Goal: Task Accomplishment & Management: Complete application form

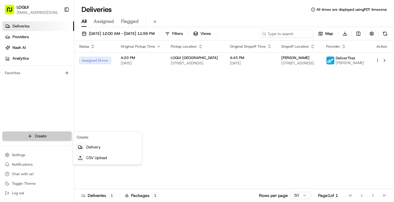
click at [46, 138] on html "LOQUI [EMAIL_ADDRESS][DOMAIN_NAME] Toggle Sidebar Deliveries Providers [PERSON_…" at bounding box center [197, 101] width 394 height 202
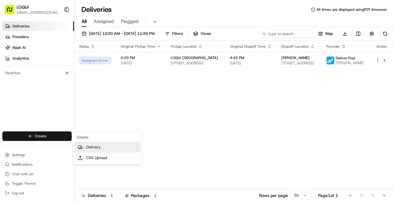
click at [84, 147] on link "Delivery" at bounding box center [107, 147] width 66 height 11
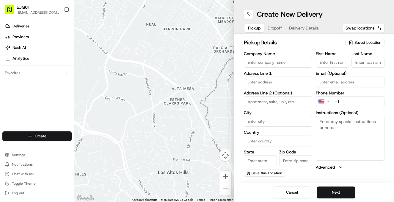
click at [361, 44] on span "Saved Location" at bounding box center [367, 42] width 27 height 5
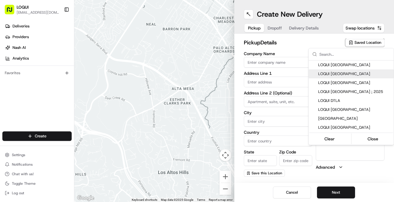
click at [344, 74] on span "LOQUI [GEOGRAPHIC_DATA]" at bounding box center [354, 73] width 73 height 5
type input "LOQUI [GEOGRAPHIC_DATA]"
type input "[STREET_ADDRESS][US_STATE]"
type input "#104"
type input "[GEOGRAPHIC_DATA]"
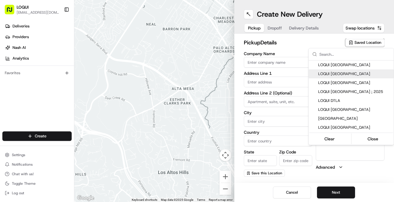
type input "US"
type input "CA"
type input "90232"
type input "Zaira"
type input "Paredon"
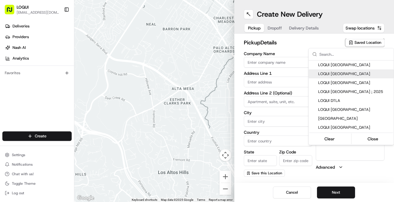
type input "[PHONE_NUMBER]"
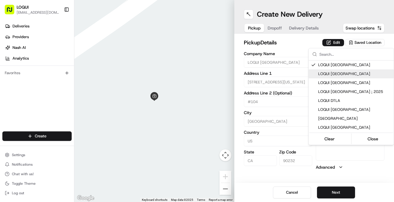
click at [333, 44] on html "LOQUI [EMAIL_ADDRESS][DOMAIN_NAME] Toggle Sidebar Deliveries Providers [PERSON_…" at bounding box center [197, 101] width 394 height 202
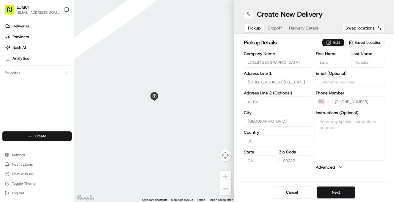
click at [329, 43] on button "Edit" at bounding box center [333, 42] width 22 height 7
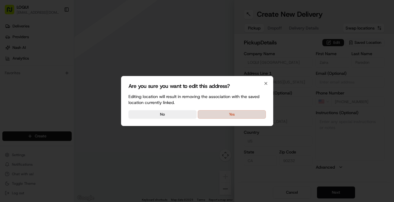
click at [258, 118] on button "Yes" at bounding box center [232, 114] width 68 height 8
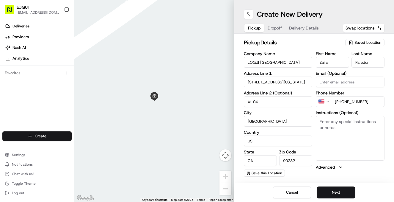
click at [354, 44] on div "Saved Location" at bounding box center [364, 42] width 39 height 7
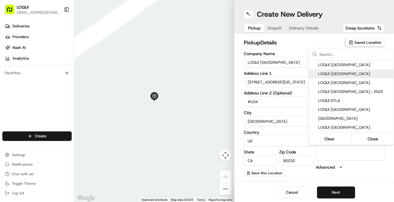
click at [340, 74] on span "LOQUI [GEOGRAPHIC_DATA]" at bounding box center [354, 73] width 73 height 5
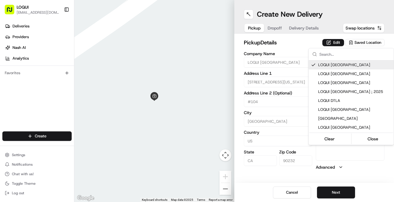
click at [333, 43] on html "LOQUI [EMAIL_ADDRESS][DOMAIN_NAME] Toggle Sidebar Deliveries Providers [PERSON_…" at bounding box center [197, 101] width 394 height 202
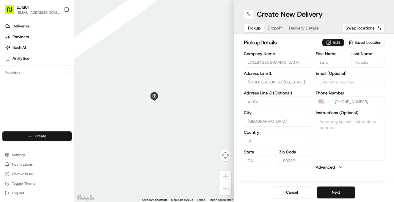
click at [333, 43] on button "Edit" at bounding box center [333, 42] width 22 height 7
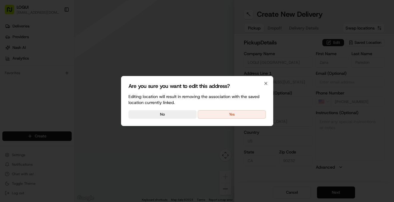
click at [238, 119] on div "Are you sure you want to edit this address? Editing location will result in rem…" at bounding box center [197, 101] width 152 height 50
click at [237, 117] on button "Yes" at bounding box center [232, 114] width 68 height 8
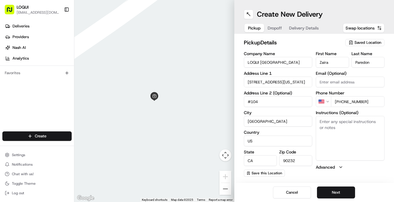
click at [357, 43] on span "Saved Location" at bounding box center [367, 42] width 27 height 5
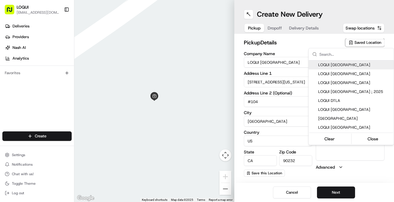
click at [321, 64] on span "LOQUI [GEOGRAPHIC_DATA]" at bounding box center [354, 64] width 73 height 5
type input "Nacho"
type input "Guerineau"
type input "[EMAIL_ADDRESS][DOMAIN_NAME]"
type input "[PHONE_NUMBER]"
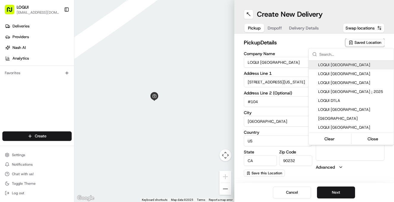
type textarea "Located within the PLATFORM development and next door to Blue Bottle Coffee. As…"
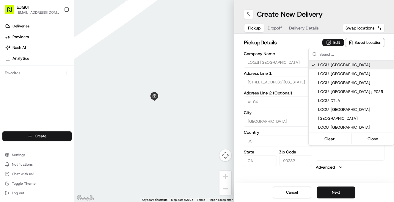
click at [329, 44] on html "LOQUI [EMAIL_ADDRESS][DOMAIN_NAME] Toggle Sidebar Deliveries Providers [PERSON_…" at bounding box center [197, 101] width 394 height 202
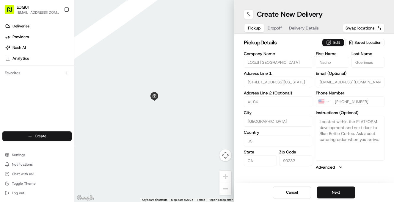
click at [332, 43] on button "Edit" at bounding box center [333, 42] width 22 height 7
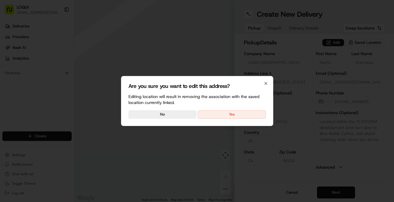
click at [247, 109] on div "Are you sure you want to edit this address? Editing location will result in rem…" at bounding box center [197, 101] width 152 height 50
click at [247, 113] on button "Yes" at bounding box center [232, 114] width 68 height 8
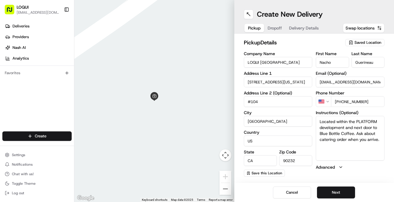
click at [329, 62] on input "Nacho" at bounding box center [332, 62] width 33 height 11
type input "Zaira"
type input "Paredon"
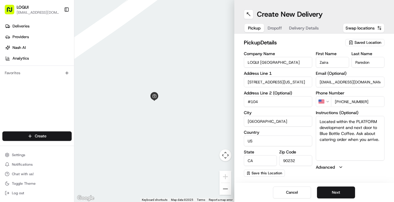
click at [327, 82] on input "[EMAIL_ADDRESS][DOMAIN_NAME]" at bounding box center [350, 81] width 69 height 11
drag, startPoint x: 372, startPoint y: 100, endPoint x: 344, endPoint y: 102, distance: 28.0
click at [343, 102] on input "[PHONE_NUMBER]" at bounding box center [358, 101] width 54 height 11
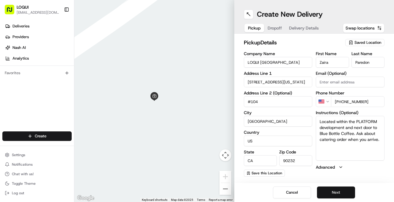
click at [342, 191] on button "Next" at bounding box center [336, 192] width 38 height 12
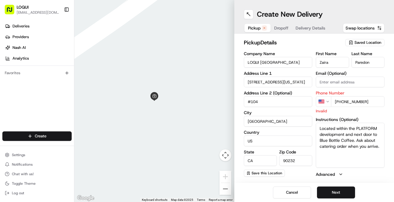
click at [373, 102] on input "[PHONE_NUMBER]" at bounding box center [358, 101] width 54 height 11
type input "[PHONE_NUMBER]"
click at [337, 189] on button "Next" at bounding box center [336, 192] width 38 height 12
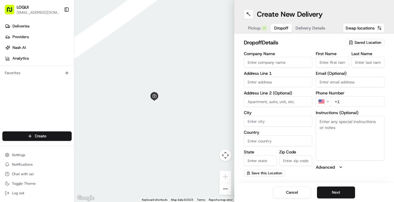
click at [361, 42] on span "Saved Location" at bounding box center [367, 42] width 27 height 5
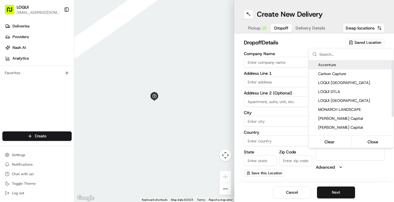
click at [308, 34] on html "LOQUI [EMAIL_ADDRESS][DOMAIN_NAME] Toggle Sidebar Deliveries Providers [PERSON_…" at bounding box center [197, 101] width 394 height 202
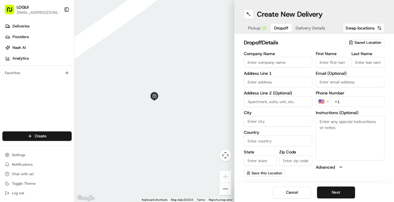
click at [335, 62] on input "First Name" at bounding box center [332, 62] width 33 height 11
type input "[PERSON_NAME]"
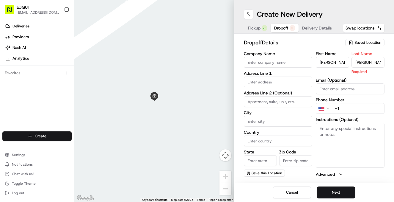
type input "[PERSON_NAME]"
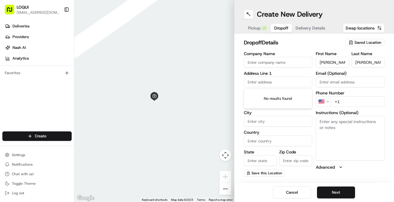
click at [284, 84] on input "text" at bounding box center [278, 81] width 69 height 11
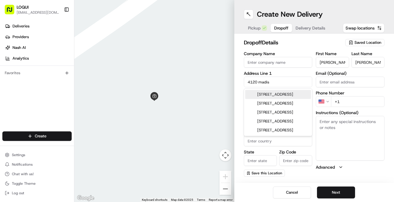
click at [279, 95] on div "[STREET_ADDRESS]" at bounding box center [278, 94] width 66 height 9
type input "[STREET_ADDRESS]"
type input "[GEOGRAPHIC_DATA]"
type input "CA"
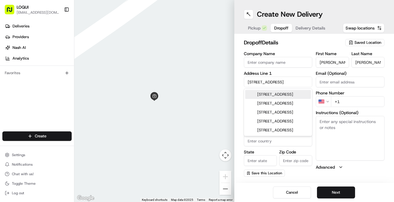
type input "90232"
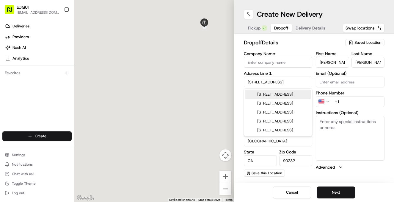
type input "[STREET_ADDRESS]"
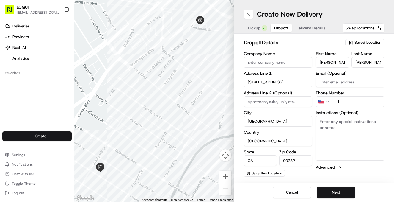
click at [349, 104] on input "+1" at bounding box center [358, 101] width 54 height 11
type input "[PHONE_NUMBER]"
click at [355, 135] on textarea "Instructions (Optional)" at bounding box center [350, 138] width 69 height 45
type textarea "two large bags"
drag, startPoint x: 340, startPoint y: 186, endPoint x: 340, endPoint y: 153, distance: 32.7
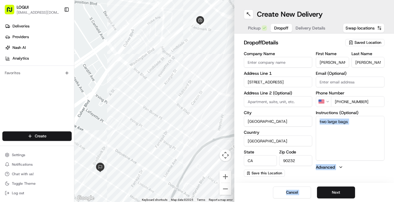
click at [340, 153] on div "Create New Delivery Pickup Dropoff Delivery Details Swap locations dropoff Deta…" at bounding box center [314, 101] width 160 height 202
click at [340, 190] on button "Next" at bounding box center [336, 192] width 38 height 12
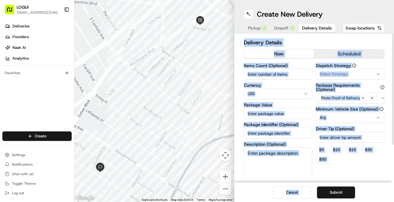
click at [283, 25] on span "Dropoff" at bounding box center [281, 28] width 14 height 6
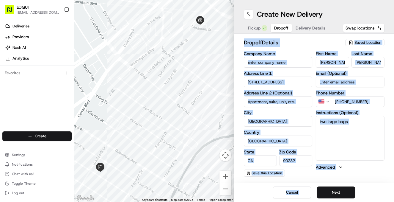
click at [311, 29] on span "Delivery Details" at bounding box center [311, 28] width 30 height 6
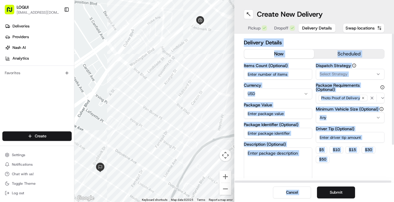
click at [332, 54] on button "scheduled" at bounding box center [349, 53] width 70 height 9
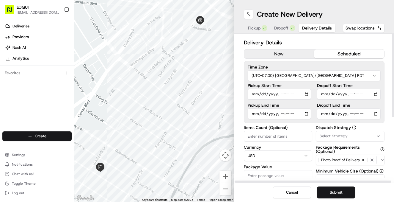
click at [310, 92] on input "Pickup Start Time" at bounding box center [280, 94] width 64 height 11
click at [303, 94] on input "Pickup Start Time" at bounding box center [280, 94] width 64 height 11
click at [281, 95] on input "Pickup Start Time" at bounding box center [280, 94] width 64 height 11
click at [260, 115] on input "Pickup End Time" at bounding box center [280, 113] width 64 height 11
click at [280, 113] on input "Pickup End Time" at bounding box center [280, 113] width 64 height 11
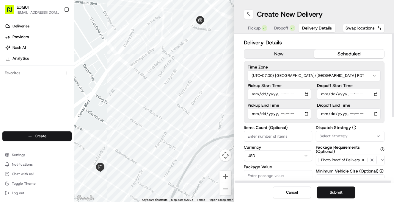
click at [288, 95] on input "Pickup Start Time" at bounding box center [280, 94] width 64 height 11
click at [281, 113] on input "Pickup End Time" at bounding box center [280, 113] width 64 height 11
click at [290, 97] on input "Pickup Start Time" at bounding box center [280, 94] width 64 height 11
type input "[DATE]T16:00"
click at [280, 115] on input "Pickup End Time" at bounding box center [280, 113] width 64 height 11
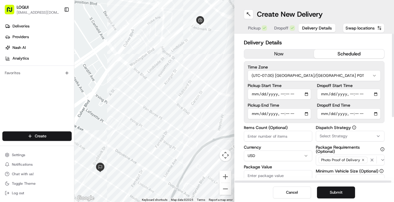
click at [257, 112] on input "Pickup End Time" at bounding box center [280, 113] width 64 height 11
click at [294, 114] on input "Pickup End Time" at bounding box center [280, 113] width 64 height 11
type input "[DATE]T16:35"
click at [325, 95] on input "Dropoff Start Time" at bounding box center [349, 94] width 64 height 11
click at [351, 94] on input "Dropoff Start Time" at bounding box center [349, 94] width 64 height 11
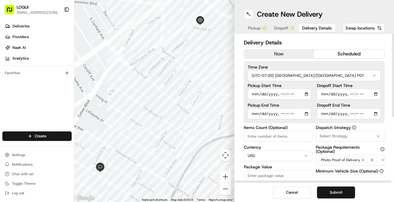
click at [347, 94] on input "Dropoff Start Time" at bounding box center [349, 94] width 64 height 11
click at [342, 93] on input "Dropoff Start Time" at bounding box center [349, 94] width 64 height 11
click at [351, 94] on input "Dropoff Start Time" at bounding box center [349, 94] width 64 height 11
type input "[DATE]T16:40"
click at [324, 110] on input "Dropoff End Time" at bounding box center [349, 113] width 64 height 11
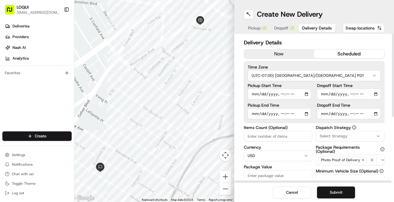
click at [348, 113] on input "Dropoff End Time" at bounding box center [349, 113] width 64 height 11
type input "[DATE]T16:45"
click at [314, 145] on div "Items Count (Optional) Currency USD Package Value Package Identifier (Optional)…" at bounding box center [314, 183] width 141 height 117
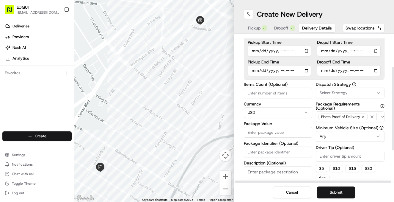
scroll to position [82, 0]
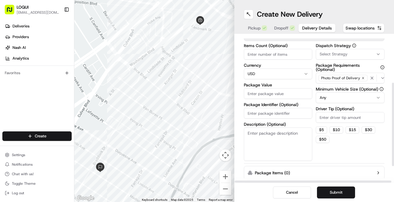
click at [275, 95] on input "Package Value" at bounding box center [278, 93] width 69 height 11
click at [324, 98] on html "LOQUI [EMAIL_ADDRESS][DOMAIN_NAME] Toggle Sidebar Deliveries Providers [PERSON_…" at bounding box center [197, 101] width 394 height 202
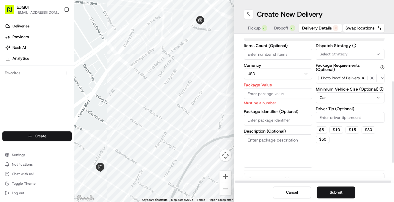
click at [282, 144] on textarea "Description (Optional)" at bounding box center [278, 150] width 69 height 33
type textarea "two large bags"
click at [279, 91] on input "Package Value" at bounding box center [278, 93] width 69 height 11
type input "490"
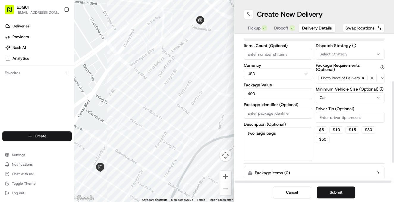
click at [329, 120] on input "Driver Tip (Optional)" at bounding box center [350, 117] width 69 height 11
type input "20"
click at [330, 153] on div "Dispatch Strategy Select Strategy Package Requirements (Optional) Photo Proof o…" at bounding box center [350, 101] width 69 height 117
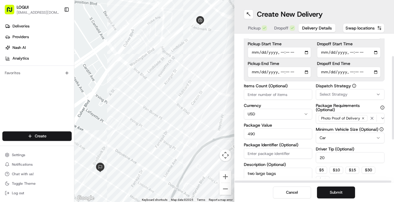
scroll to position [36, 0]
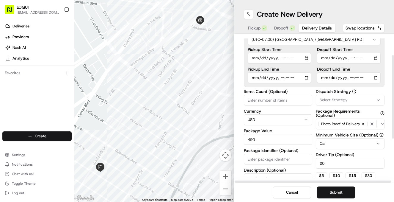
click at [288, 59] on input "Pickup Start Time" at bounding box center [280, 58] width 64 height 11
type input "[DATE]T16:30"
click at [310, 90] on label "Items Count (Optional)" at bounding box center [278, 91] width 69 height 4
click at [310, 95] on input "Items Count (Optional)" at bounding box center [278, 100] width 69 height 11
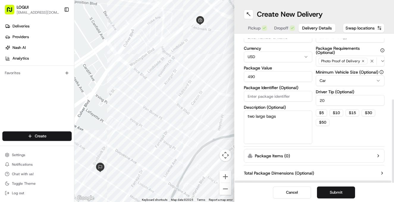
scroll to position [110, 0]
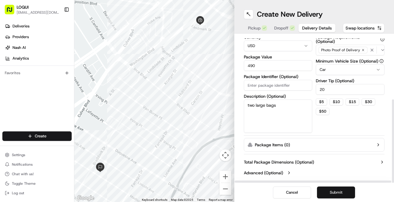
click at [327, 195] on button "Submit" at bounding box center [336, 192] width 38 height 12
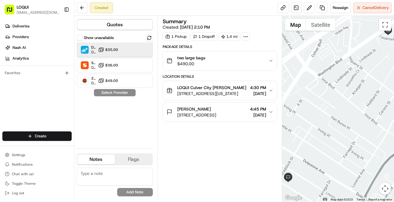
click at [129, 46] on div "DeliverThat Dropoff ETA - $35.00" at bounding box center [115, 50] width 76 height 14
click at [128, 95] on button "Assign Provider" at bounding box center [115, 92] width 42 height 7
